Goal: Task Accomplishment & Management: Manage account settings

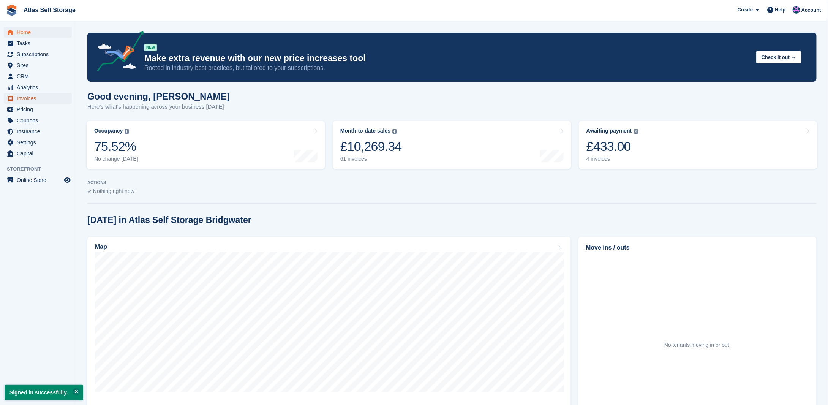
click at [40, 99] on span "Invoices" at bounding box center [40, 98] width 46 height 11
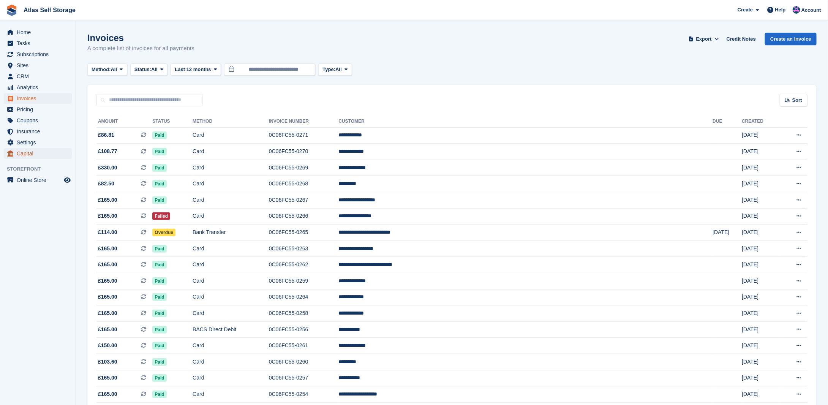
click at [33, 152] on span "Capital" at bounding box center [40, 153] width 46 height 11
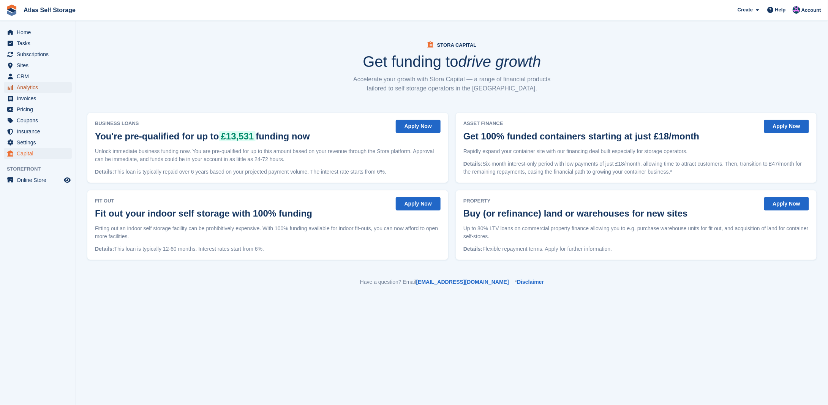
click at [27, 90] on span "Analytics" at bounding box center [40, 87] width 46 height 11
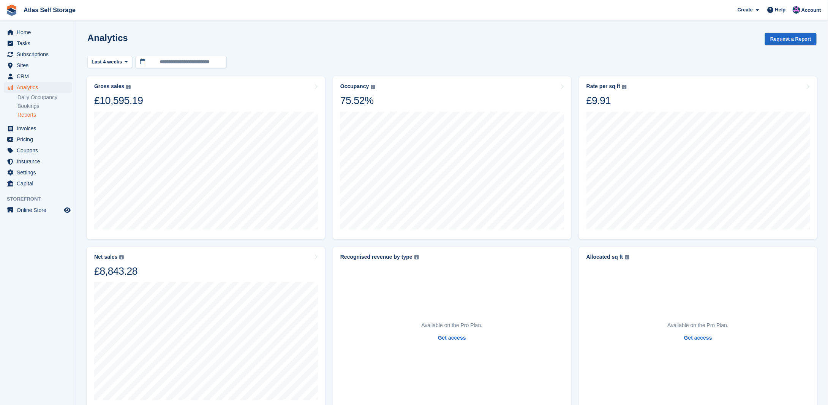
click at [30, 117] on link "Reports" at bounding box center [44, 114] width 54 height 7
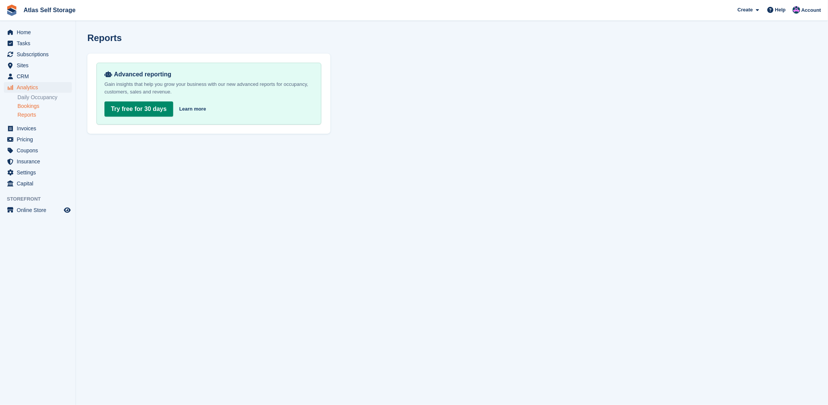
click at [35, 107] on link "Bookings" at bounding box center [44, 105] width 54 height 7
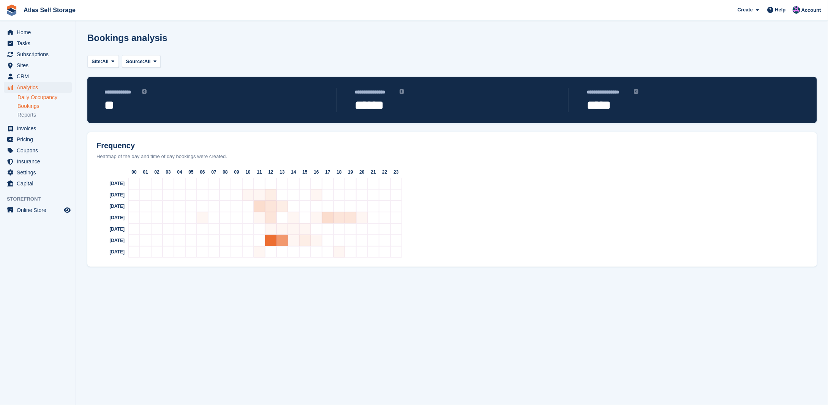
click at [33, 97] on link "Daily Occupancy" at bounding box center [44, 97] width 54 height 7
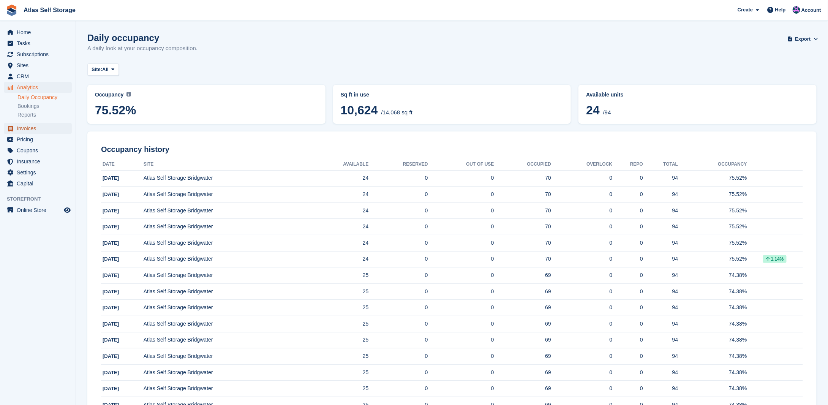
click at [25, 126] on span "Invoices" at bounding box center [40, 128] width 46 height 11
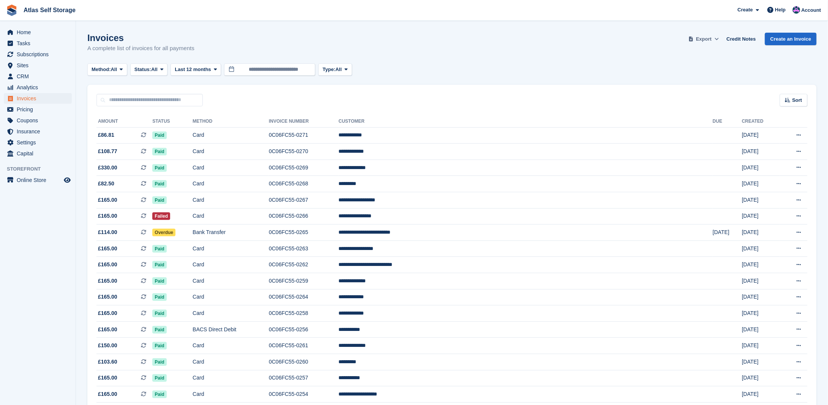
click at [718, 38] on icon at bounding box center [716, 38] width 4 height 5
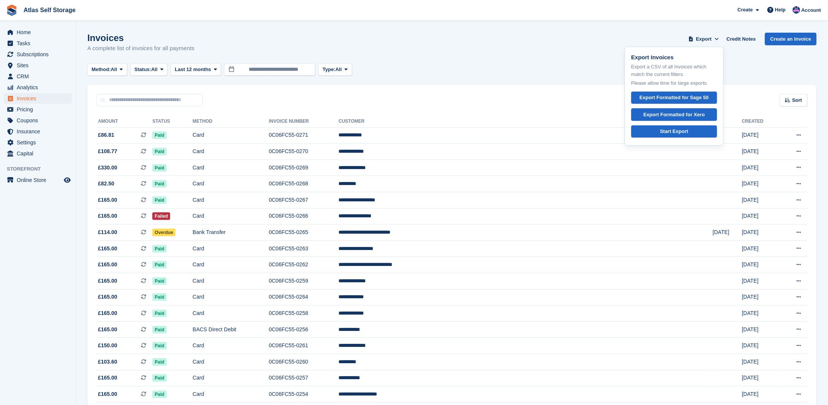
click at [398, 57] on div "Invoices A complete list of invoices for all payments Export Export Invoices Ex…" at bounding box center [451, 47] width 729 height 29
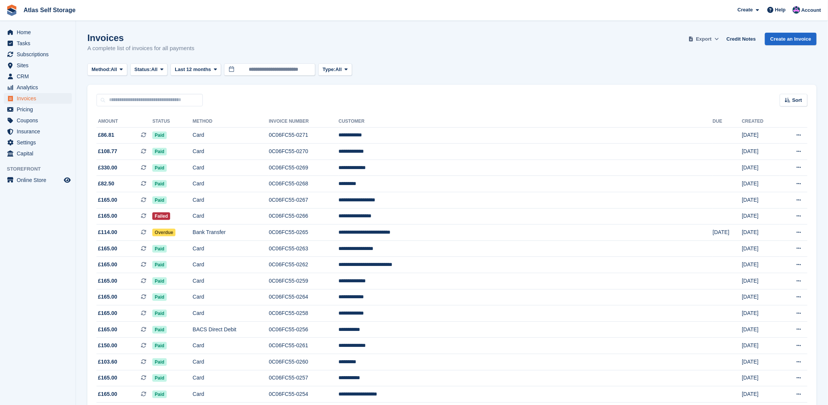
click at [709, 39] on span "Export" at bounding box center [704, 39] width 16 height 8
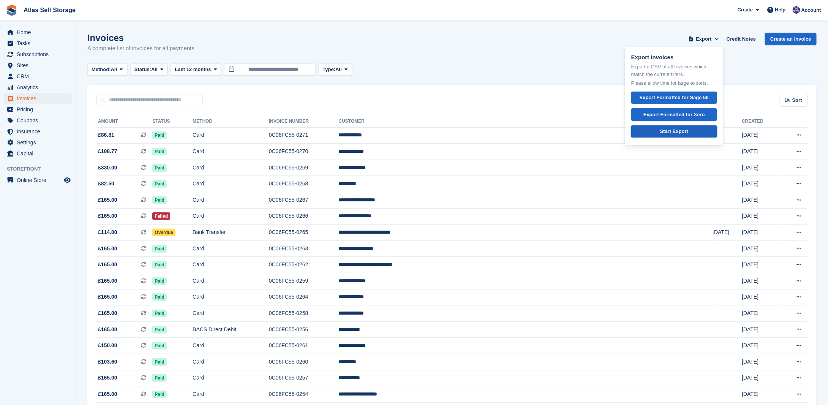
click at [674, 132] on div "Start Export" at bounding box center [674, 132] width 28 height 8
click at [27, 86] on span "Analytics" at bounding box center [40, 87] width 46 height 11
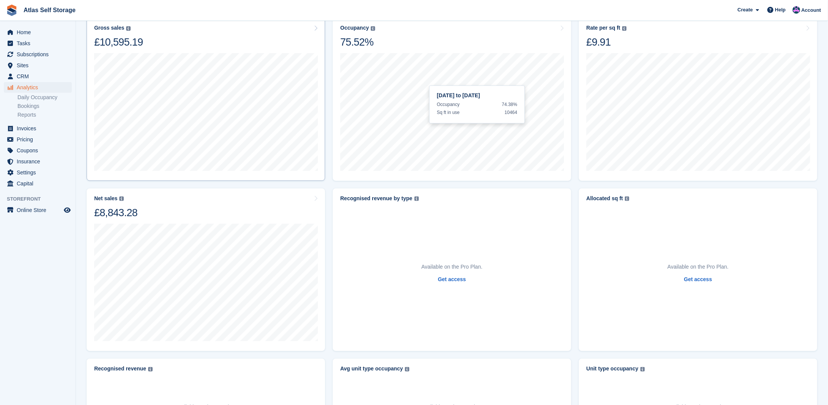
scroll to position [114, 0]
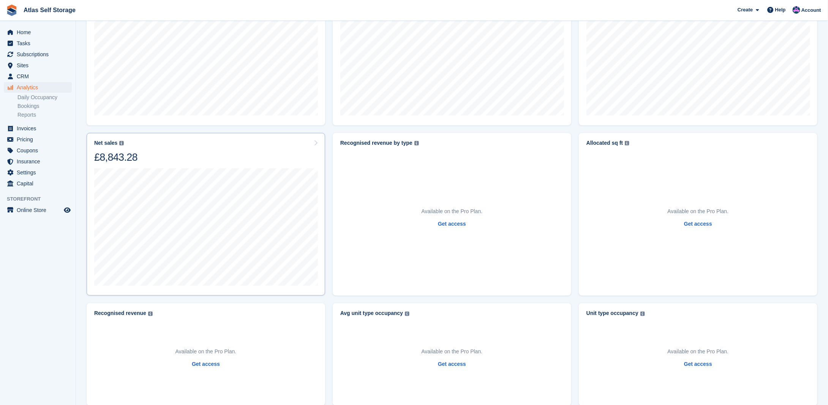
click at [163, 141] on div "Net sales The sum of all finalised invoices, after discount and excluding tax. …" at bounding box center [205, 152] width 223 height 24
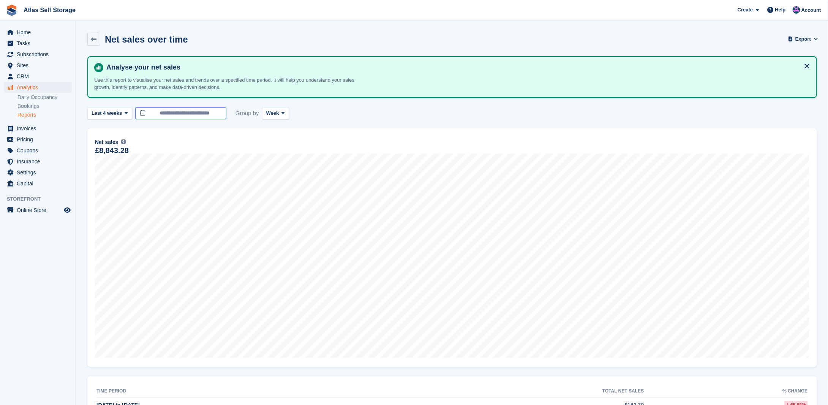
click at [169, 115] on input "**********" at bounding box center [180, 113] width 91 height 13
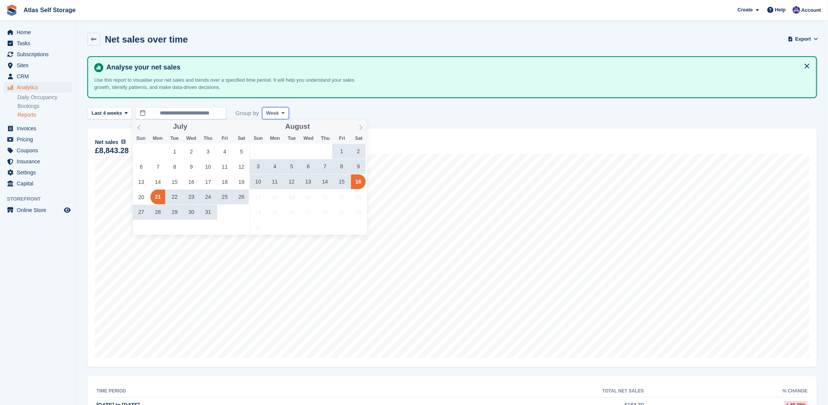
click at [271, 115] on span "Week" at bounding box center [272, 113] width 13 height 8
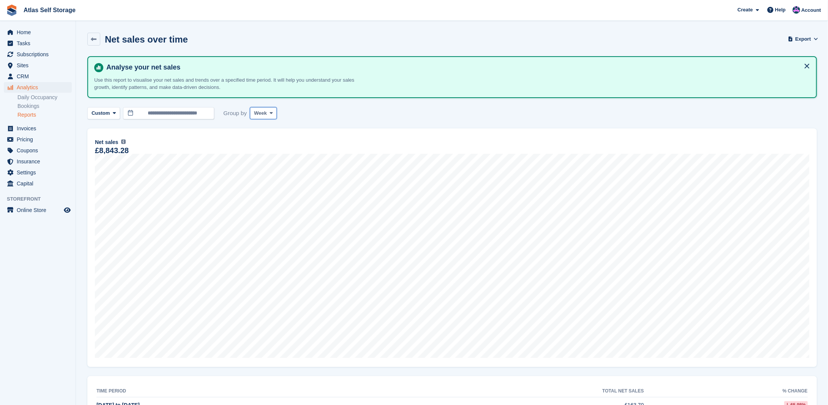
click at [265, 115] on button "Week" at bounding box center [263, 113] width 27 height 13
click at [258, 159] on link "Month" at bounding box center [286, 158] width 66 height 14
click at [181, 116] on input "**********" at bounding box center [168, 113] width 91 height 13
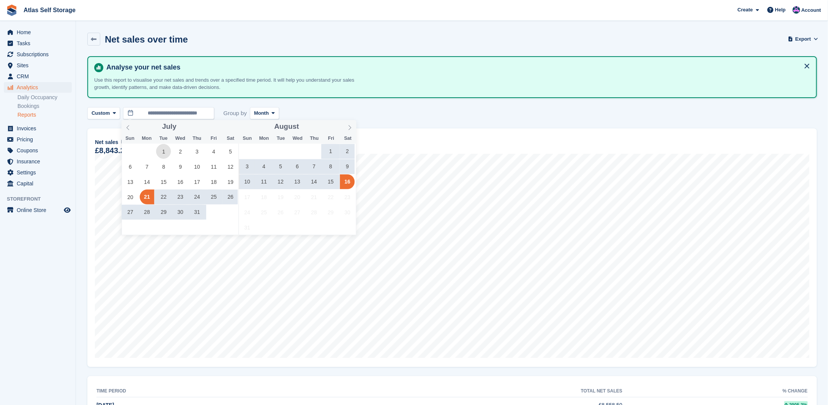
click at [164, 148] on span "1" at bounding box center [163, 151] width 15 height 15
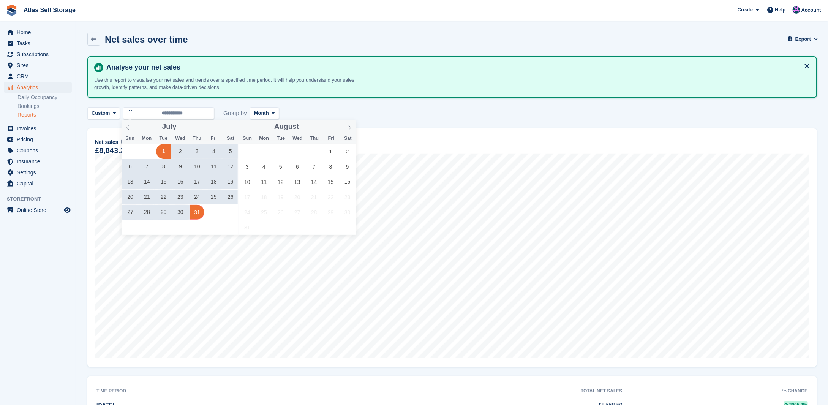
click at [194, 213] on span "31" at bounding box center [196, 212] width 15 height 15
type input "**********"
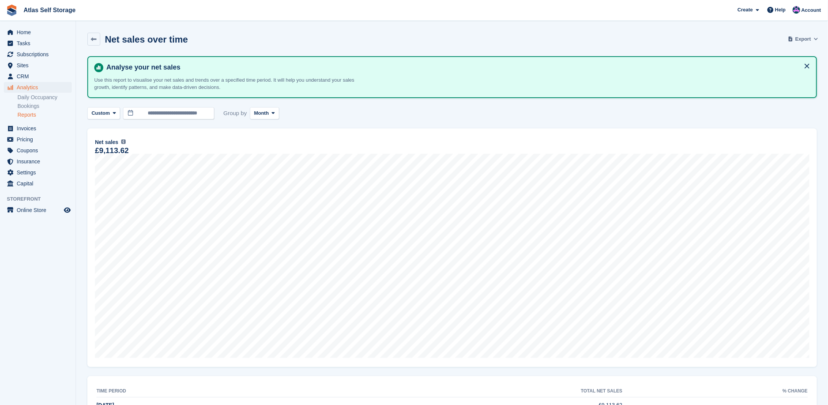
click at [812, 41] on span at bounding box center [816, 39] width 8 height 8
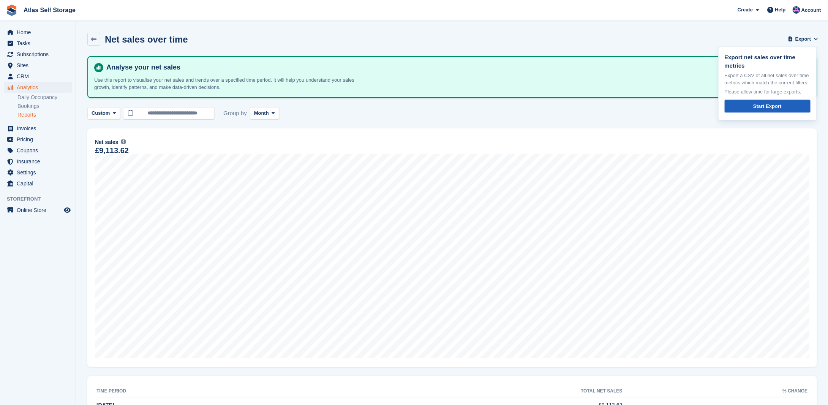
click at [765, 108] on div "Start Export" at bounding box center [767, 106] width 28 height 8
click at [30, 89] on span "Analytics" at bounding box center [40, 87] width 46 height 11
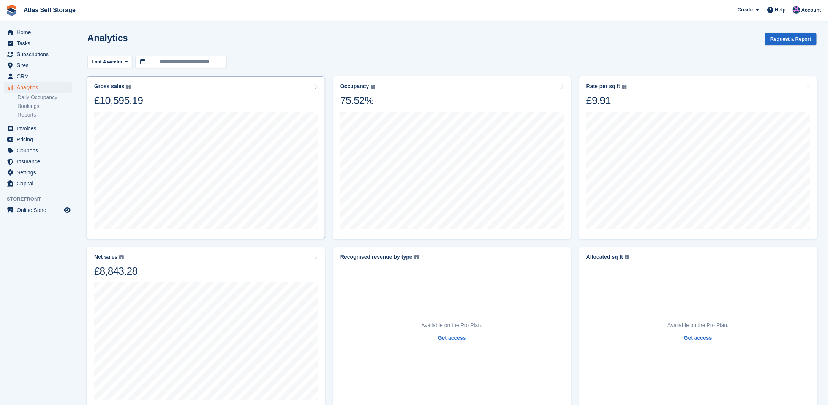
click at [263, 93] on div "Gross sales The sum of all finalised invoices, after discount and including tax…" at bounding box center [205, 95] width 223 height 24
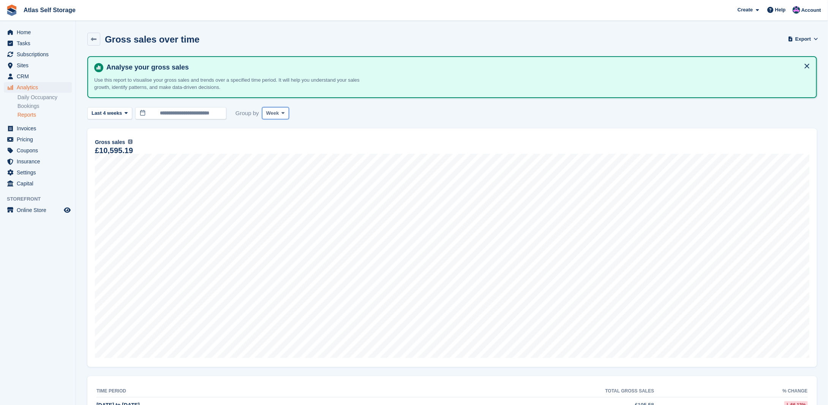
click at [280, 113] on span at bounding box center [283, 113] width 6 height 6
click at [270, 154] on link "Month" at bounding box center [298, 158] width 66 height 14
click at [24, 87] on span "Analytics" at bounding box center [40, 87] width 46 height 11
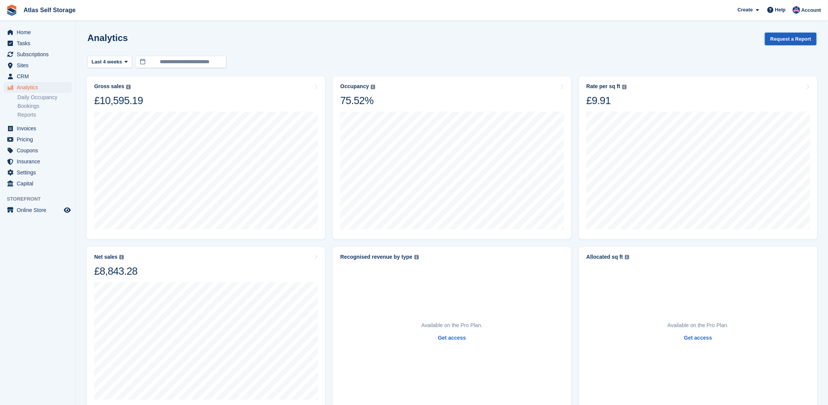
click at [796, 41] on button "Request a Report" at bounding box center [791, 39] width 52 height 13
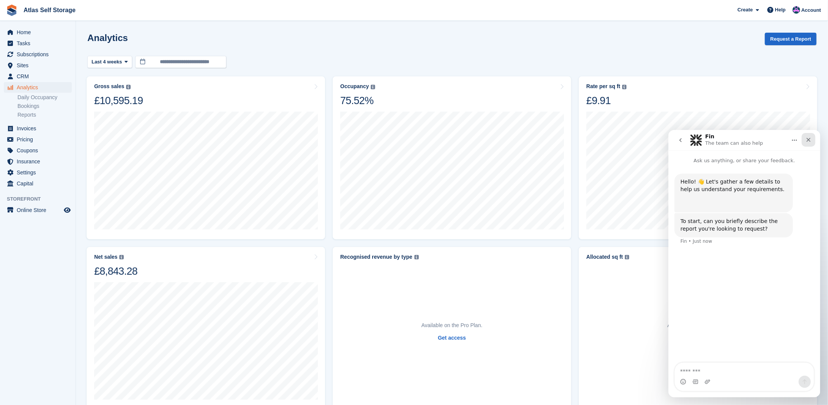
click at [806, 141] on icon "Close" at bounding box center [808, 139] width 6 height 6
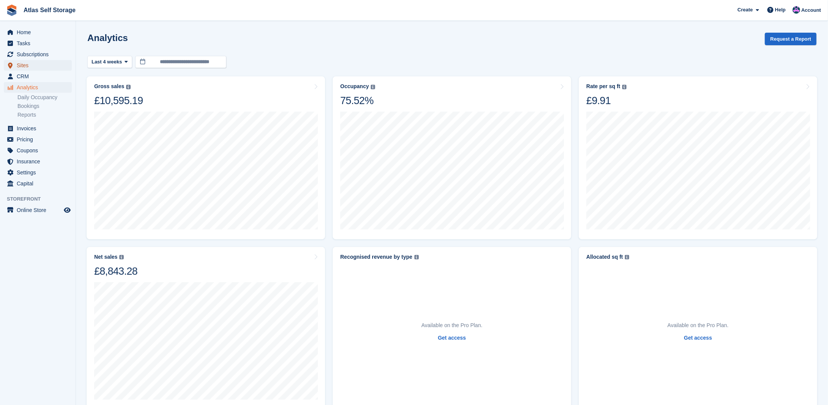
click at [19, 62] on span "Sites" at bounding box center [40, 65] width 46 height 11
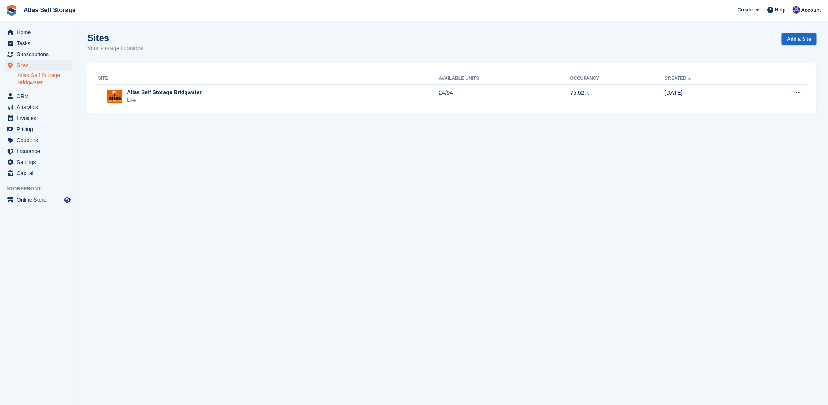
click at [24, 82] on link "Atlas Self Storage Bridgwater" at bounding box center [44, 79] width 54 height 14
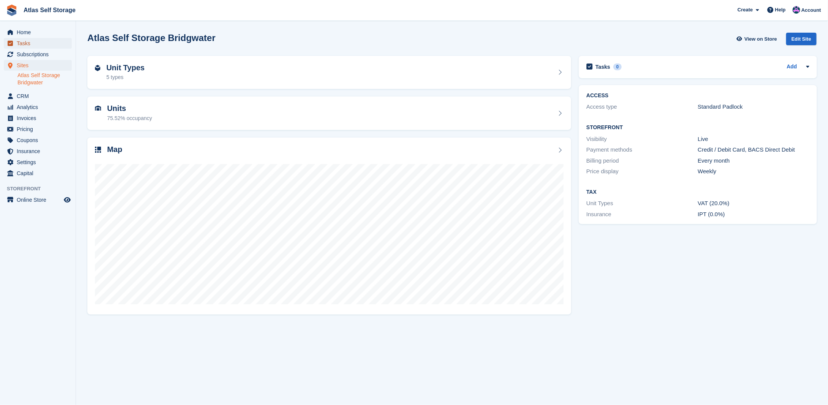
click at [27, 42] on span "Tasks" at bounding box center [40, 43] width 46 height 11
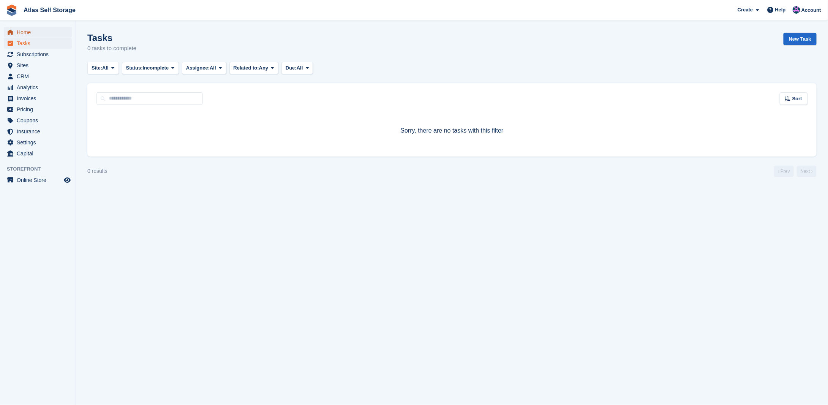
click at [24, 32] on span "Home" at bounding box center [40, 32] width 46 height 11
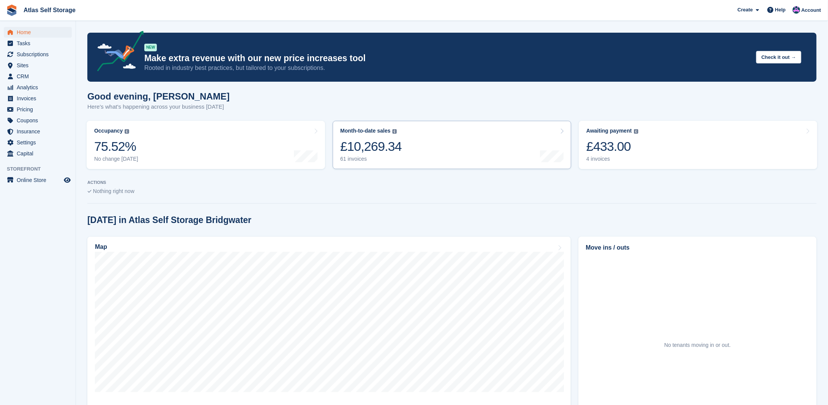
click at [510, 155] on link "Month-to-date sales The sum of all finalised invoices generated this month to d…" at bounding box center [452, 145] width 238 height 48
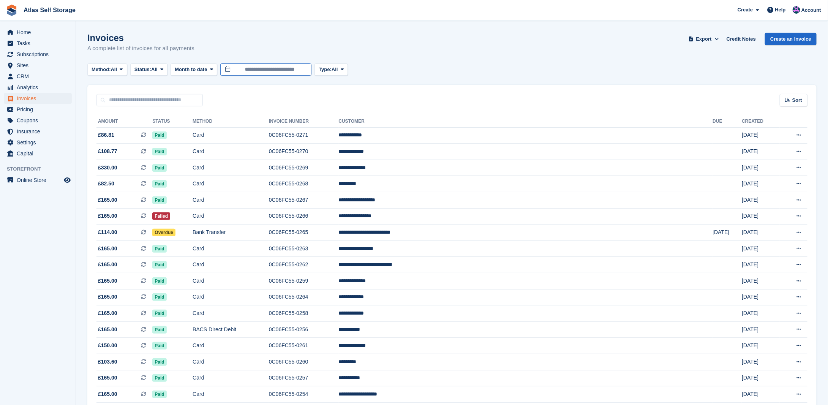
click at [274, 70] on input "**********" at bounding box center [265, 69] width 91 height 13
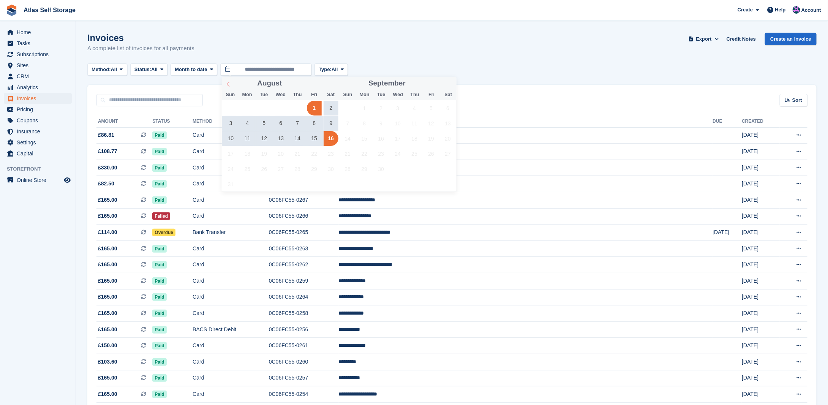
click at [226, 83] on icon at bounding box center [227, 84] width 5 height 5
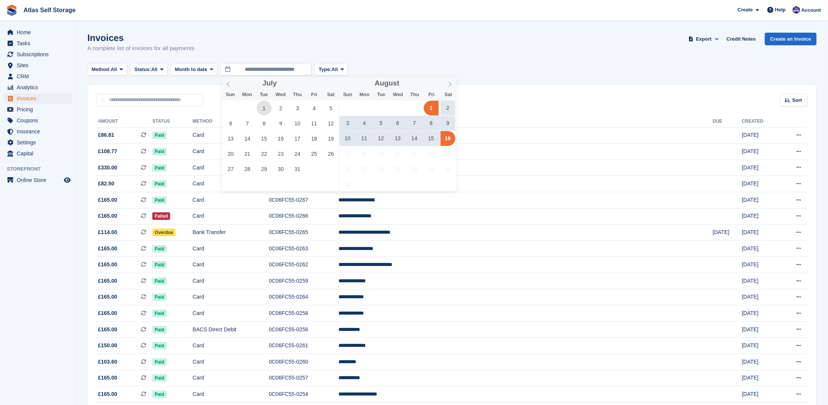
click at [262, 111] on span "1" at bounding box center [264, 108] width 15 height 15
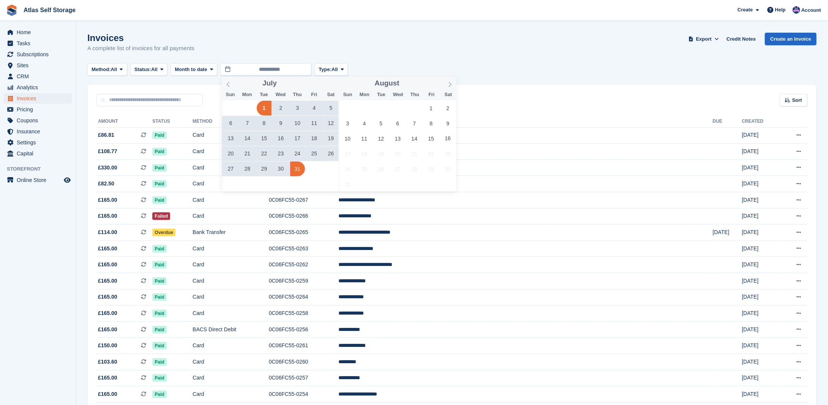
click at [293, 170] on span "31" at bounding box center [297, 168] width 15 height 15
type input "**********"
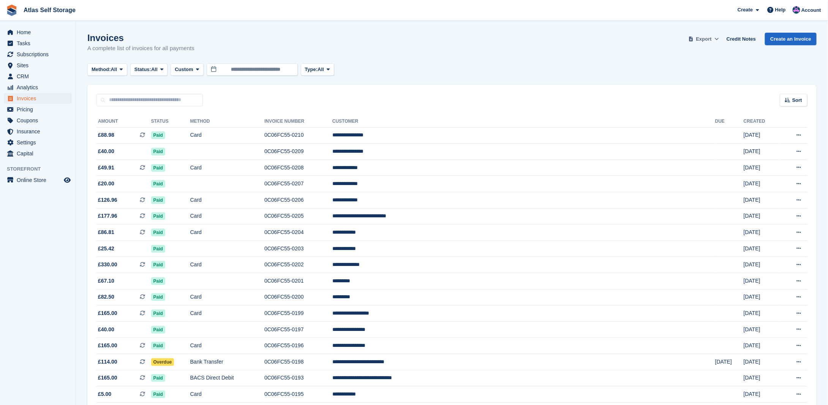
click at [711, 38] on span "Export" at bounding box center [704, 39] width 16 height 8
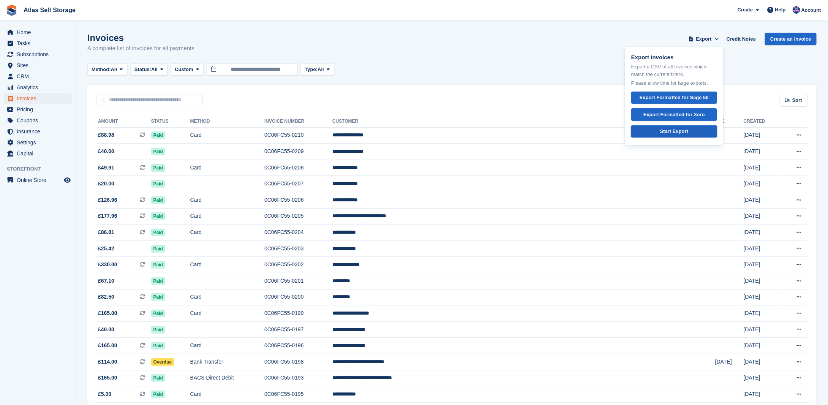
click at [683, 129] on div "Start Export" at bounding box center [674, 132] width 28 height 8
